Goal: Information Seeking & Learning: Learn about a topic

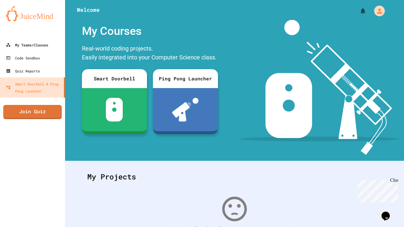
click at [18, 45] on div "My Teams/Classes" at bounding box center [27, 44] width 42 height 7
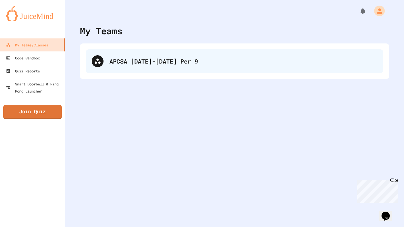
click at [106, 69] on div "APCSA [DATE]-[DATE] Per 9" at bounding box center [235, 61] width 298 height 24
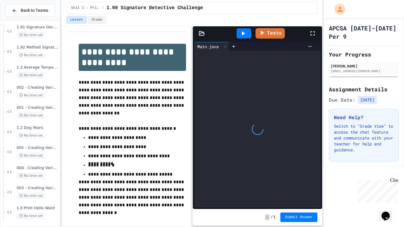
scroll to position [47, 0]
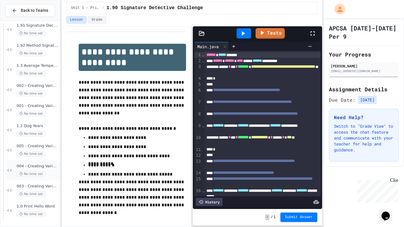
click at [14, 169] on div "004 - Creating Variables and Printing 4 No time set" at bounding box center [33, 170] width 54 height 20
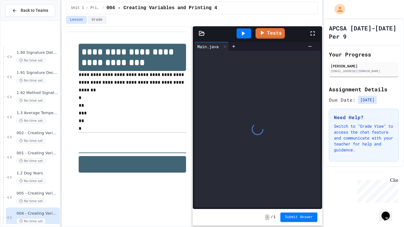
scroll to position [47, 0]
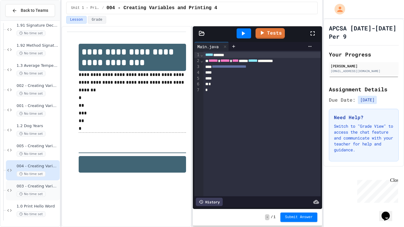
click at [15, 189] on div "003 - Creating Variables and Printing 3 No time set" at bounding box center [33, 191] width 54 height 20
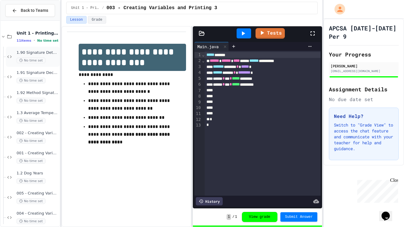
click at [15, 66] on div "1.90 Signature Detective Challenge No time set" at bounding box center [33, 57] width 54 height 20
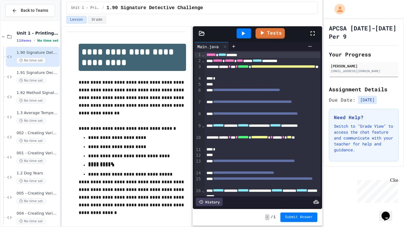
scroll to position [1, 0]
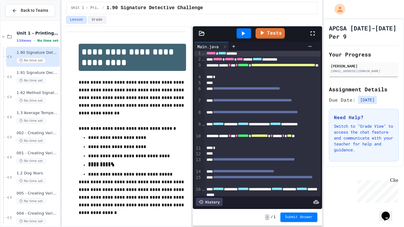
click at [14, 80] on div "1.91 Signature Decoder Challenge No time set" at bounding box center [33, 77] width 54 height 20
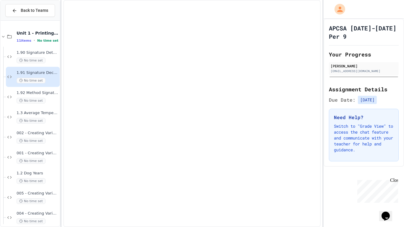
click at [15, 99] on div "1.92 Method Signature Repair No time set" at bounding box center [33, 97] width 54 height 20
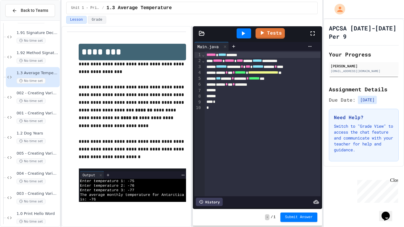
scroll to position [47, 0]
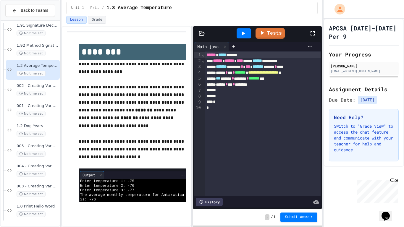
click at [20, 168] on span "004 - Creating Variables and Printing 4" at bounding box center [38, 166] width 42 height 5
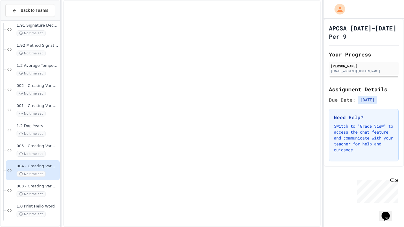
scroll to position [40, 0]
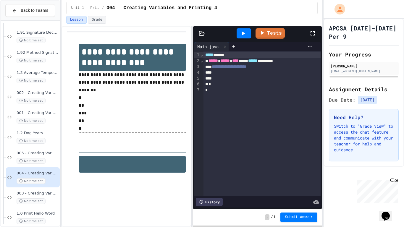
click at [23, 196] on div "003 - Creating Variables and Printing 3 No time set" at bounding box center [38, 197] width 42 height 13
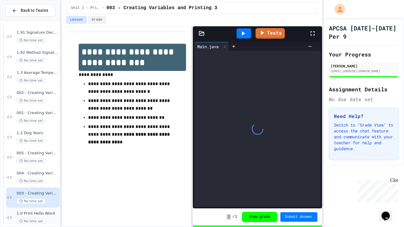
click at [17, 213] on span "1.0 Print Hello Word" at bounding box center [38, 213] width 42 height 5
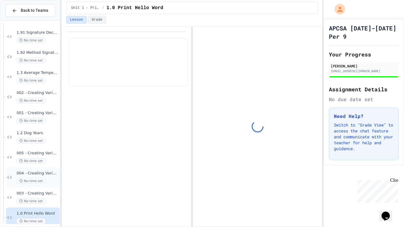
click at [17, 174] on span "004 - Creating Variables and Printing 4" at bounding box center [38, 173] width 42 height 5
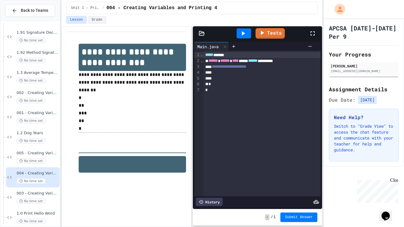
click at [21, 162] on circle at bounding box center [21, 161] width 3 height 3
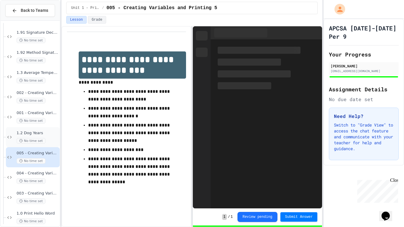
click at [12, 141] on div "1.2 Dog Years No time set" at bounding box center [33, 137] width 54 height 20
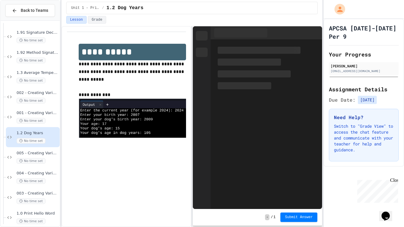
click at [11, 127] on div "001 - Creating Variables and Printing 1 No time set" at bounding box center [33, 117] width 54 height 20
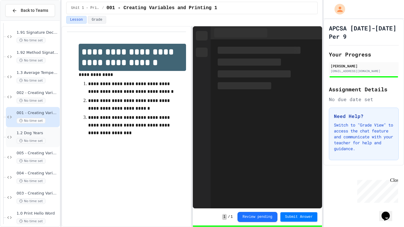
click at [12, 136] on icon at bounding box center [9, 137] width 7 height 5
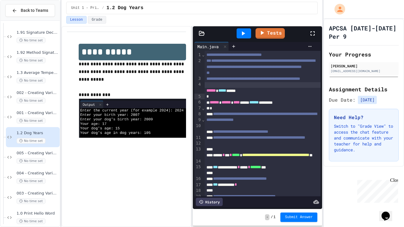
click at [278, 88] on div at bounding box center [263, 85] width 116 height 6
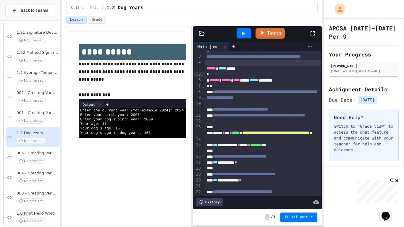
scroll to position [23, 0]
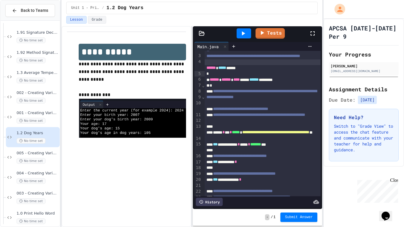
click at [312, 34] on icon at bounding box center [312, 33] width 7 height 7
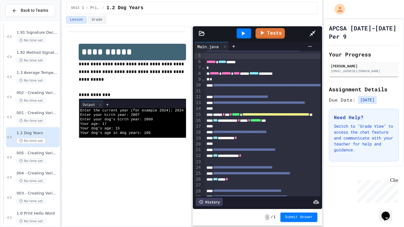
scroll to position [11, 0]
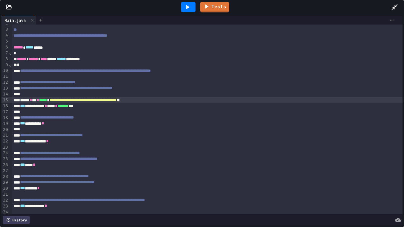
click at [207, 101] on div "**********" at bounding box center [207, 100] width 391 height 6
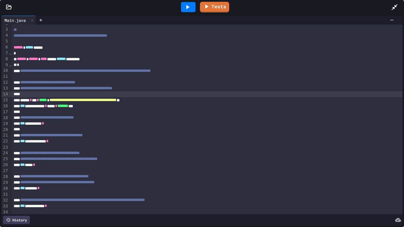
click at [205, 94] on div at bounding box center [207, 94] width 391 height 6
click at [203, 91] on div "**********" at bounding box center [207, 89] width 391 height 6
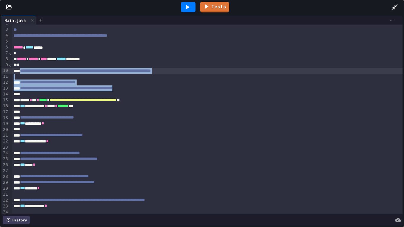
drag, startPoint x: 203, startPoint y: 91, endPoint x: 23, endPoint y: 70, distance: 180.5
click at [23, 70] on div "**********" at bounding box center [207, 138] width 391 height 249
click at [124, 149] on div at bounding box center [207, 147] width 391 height 6
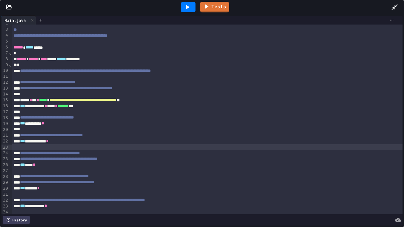
click at [100, 126] on div "*** ********* *" at bounding box center [207, 124] width 391 height 6
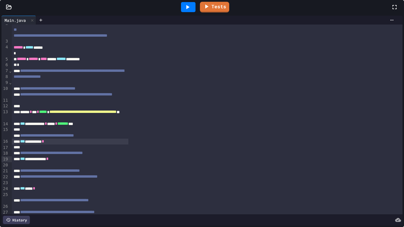
scroll to position [23, 0]
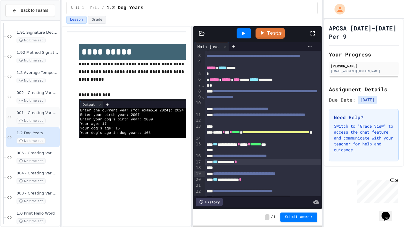
click at [41, 112] on span "001 - Creating Variables and Printing 1" at bounding box center [38, 113] width 42 height 5
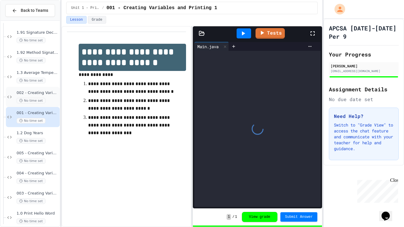
click at [42, 96] on div "002 - Creating Variables and Printing 2 No time set" at bounding box center [38, 97] width 42 height 13
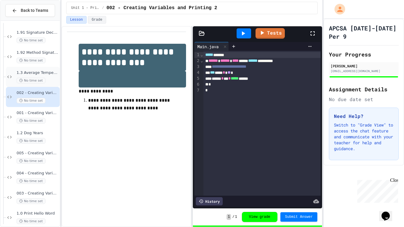
click at [43, 82] on div "No time set" at bounding box center [38, 81] width 42 height 6
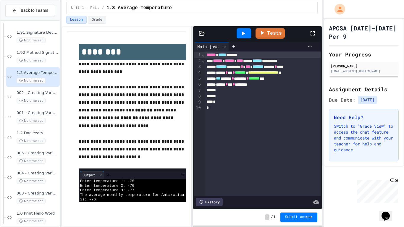
click at [315, 32] on icon at bounding box center [313, 33] width 4 height 4
click at [256, 27] on link "Tests" at bounding box center [270, 32] width 29 height 11
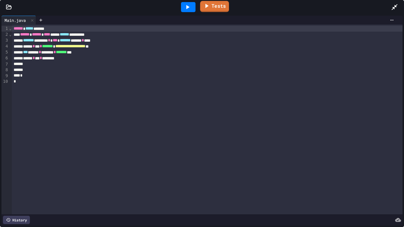
click at [203, 8] on link "Tests" at bounding box center [214, 6] width 29 height 11
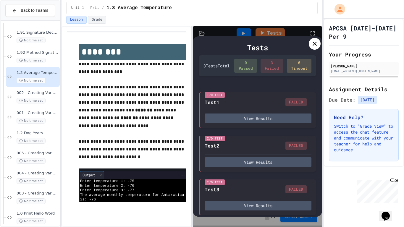
click at [317, 48] on div at bounding box center [315, 44] width 12 height 12
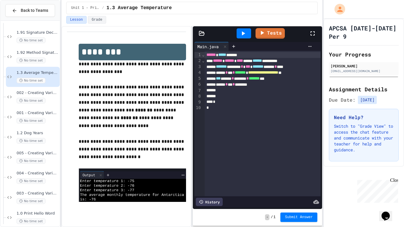
click at [229, 92] on div at bounding box center [263, 91] width 116 height 6
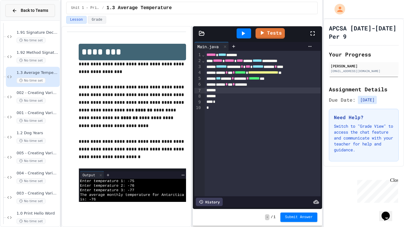
click at [13, 6] on button "Back to Teams" at bounding box center [30, 10] width 50 height 13
